Goal: Obtain resource: Download file/media

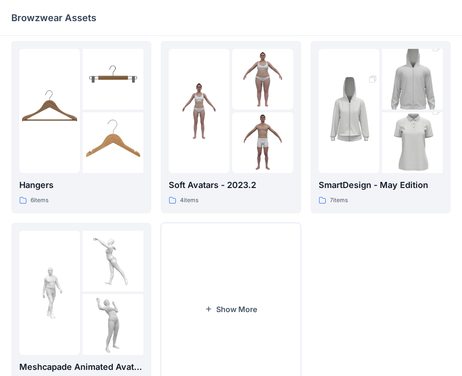
scroll to position [234, 0]
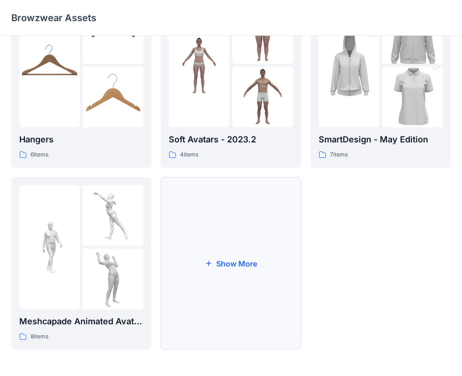
click at [231, 265] on button "Show More" at bounding box center [231, 263] width 140 height 172
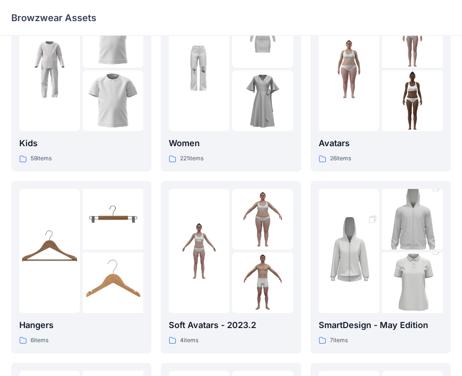
scroll to position [0, 0]
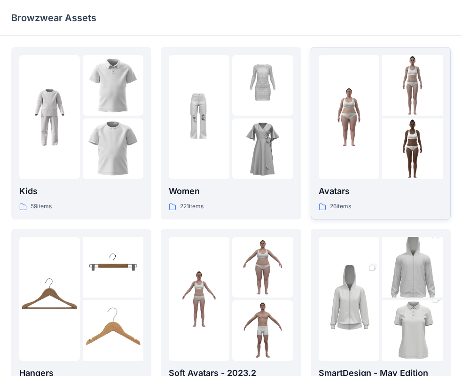
click at [374, 138] on img at bounding box center [349, 117] width 61 height 61
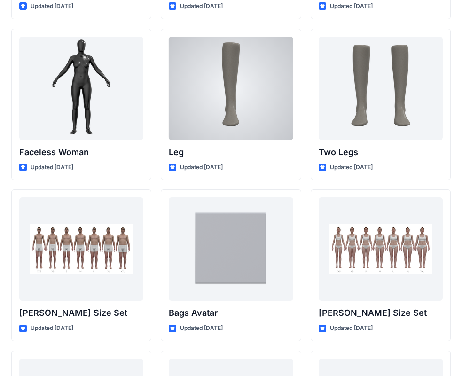
scroll to position [867, 0]
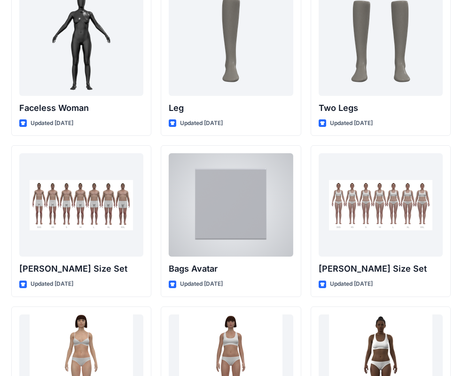
click at [231, 205] on div at bounding box center [231, 204] width 124 height 103
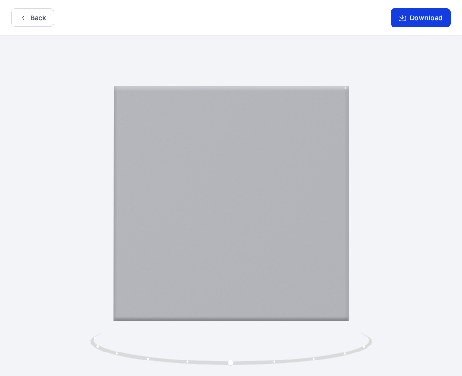
click at [433, 23] on button "Download" at bounding box center [420, 17] width 60 height 19
